Goal: Entertainment & Leisure: Consume media (video, audio)

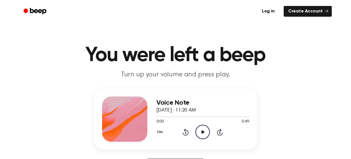
click at [199, 131] on icon "Play Audio" at bounding box center [202, 132] width 14 height 14
click at [186, 131] on icon "Rewind 5 seconds" at bounding box center [185, 131] width 6 height 7
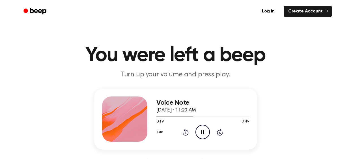
click at [186, 131] on icon "Rewind 5 seconds" at bounding box center [185, 131] width 6 height 7
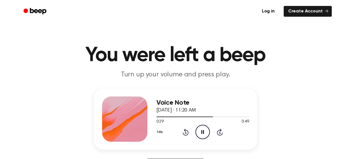
click at [186, 131] on icon "Rewind 5 seconds" at bounding box center [185, 131] width 6 height 7
click at [202, 133] on icon at bounding box center [202, 132] width 3 height 4
click at [202, 132] on icon at bounding box center [203, 132] width 3 height 4
click at [188, 131] on icon at bounding box center [186, 132] width 6 height 7
click at [186, 130] on icon at bounding box center [186, 132] width 6 height 7
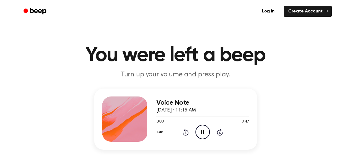
click at [186, 130] on icon at bounding box center [186, 132] width 6 height 7
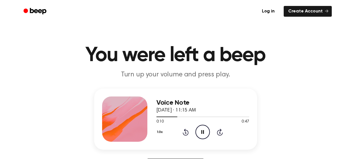
click at [204, 130] on icon "Pause Audio" at bounding box center [202, 132] width 14 height 14
click at [204, 130] on icon "Play Audio" at bounding box center [202, 132] width 14 height 14
click at [186, 132] on icon "Rewind 5 seconds" at bounding box center [185, 131] width 6 height 7
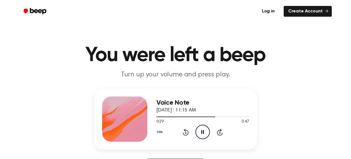
click at [206, 131] on icon "Pause Audio" at bounding box center [202, 132] width 14 height 14
